Goal: Find specific page/section: Find specific page/section

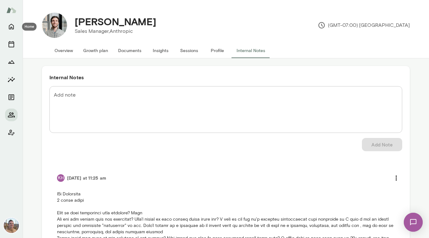
click at [8, 23] on icon "Home" at bounding box center [12, 27] width 8 height 8
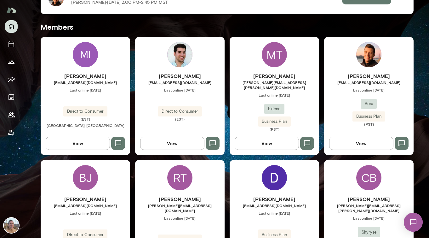
scroll to position [168, 0]
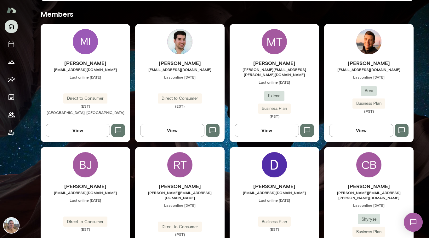
click at [357, 47] on div "[PERSON_NAME] [EMAIL_ADDRESS][DOMAIN_NAME] Last online [DATE] Brex Business Pla…" at bounding box center [369, 83] width 90 height 118
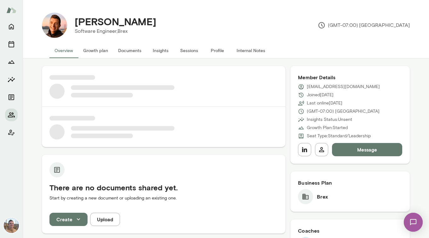
click at [244, 51] on button "Internal Notes" at bounding box center [251, 50] width 39 height 15
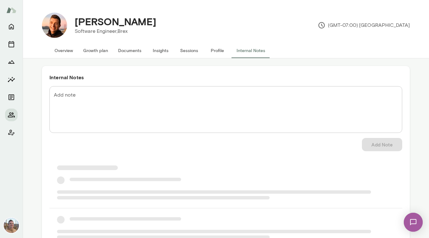
click at [130, 141] on div "Add Note" at bounding box center [225, 144] width 353 height 13
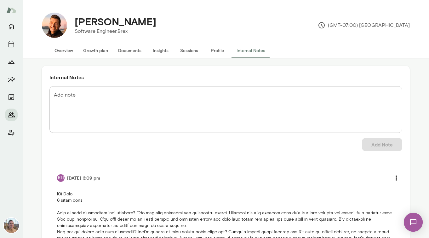
click at [218, 45] on button "Profile" at bounding box center [217, 50] width 28 height 15
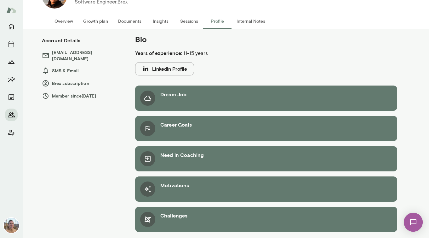
scroll to position [31, 0]
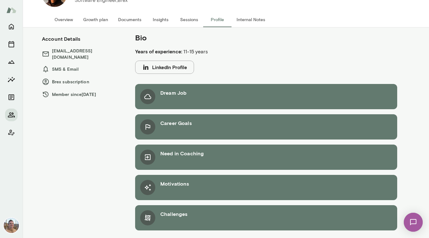
click at [158, 63] on button "LinkedIn Profile" at bounding box center [164, 67] width 59 height 13
